Goal: Information Seeking & Learning: Check status

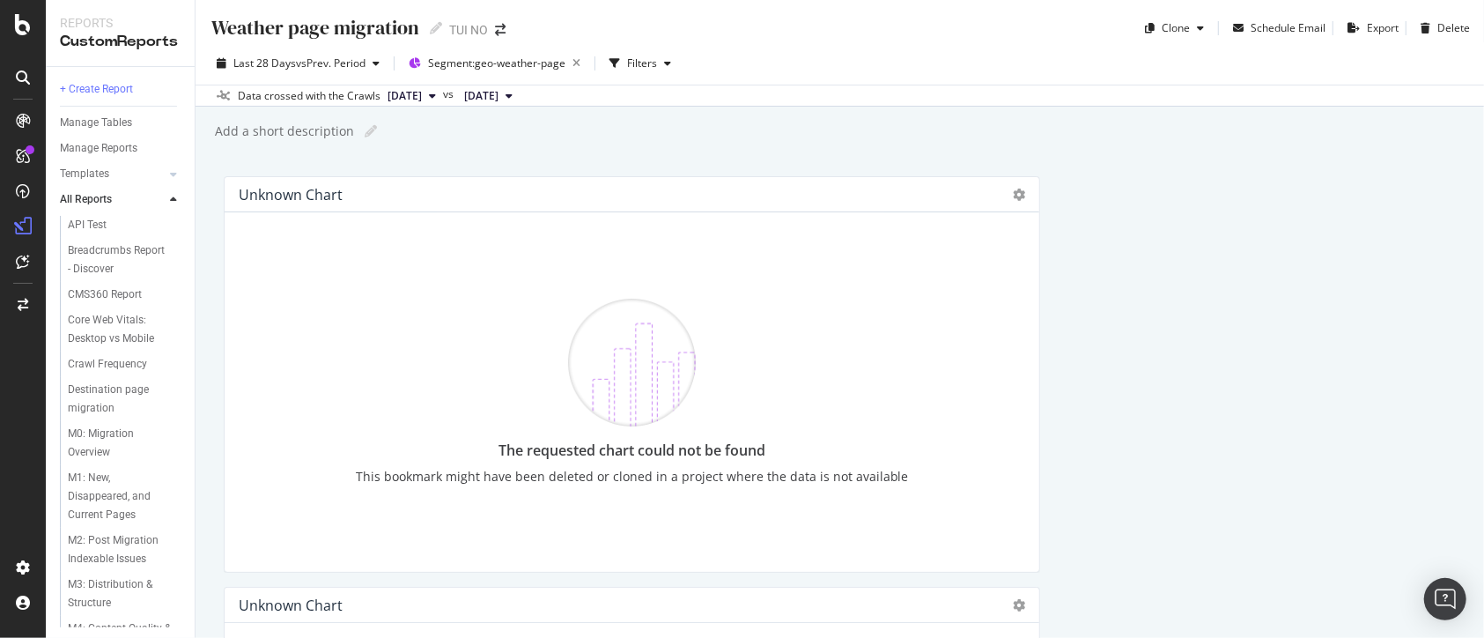
click at [513, 95] on icon at bounding box center [508, 96] width 7 height 11
click at [436, 95] on icon at bounding box center [432, 96] width 7 height 11
